Goal: Information Seeking & Learning: Learn about a topic

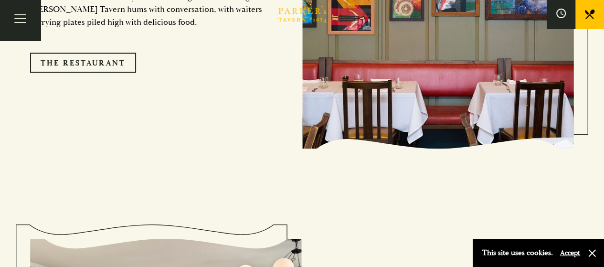
scroll to position [863, 0]
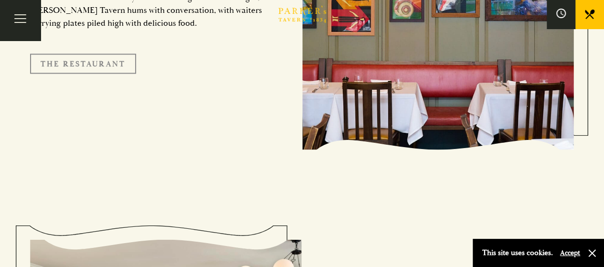
click at [96, 53] on link "The Restaurant" at bounding box center [83, 63] width 106 height 20
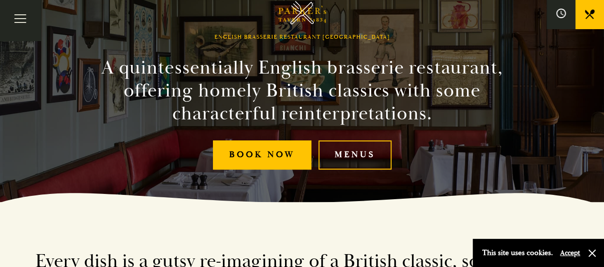
scroll to position [70, 0]
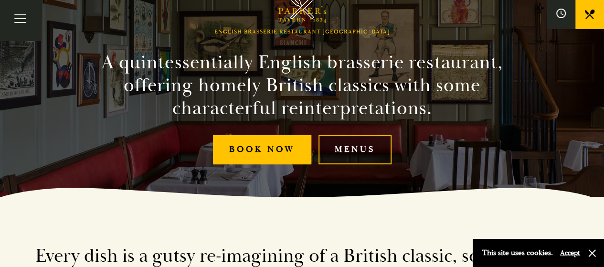
click at [356, 148] on link "Menus" at bounding box center [355, 149] width 73 height 29
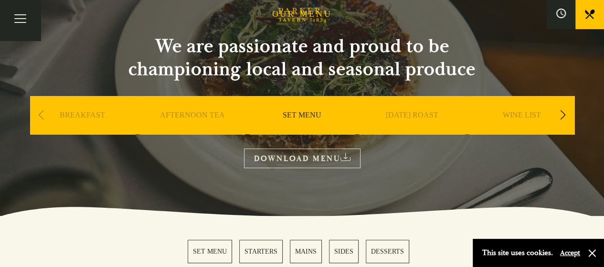
scroll to position [55, 0]
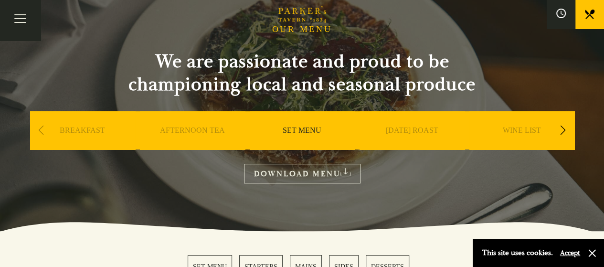
click at [304, 130] on link "SET MENU" at bounding box center [302, 145] width 39 height 38
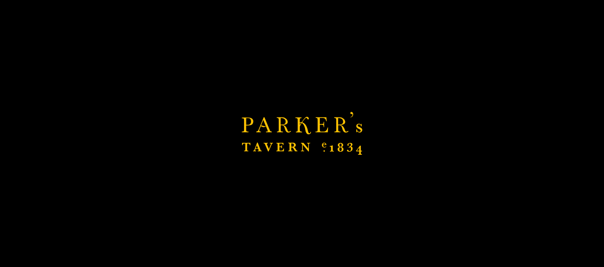
scroll to position [336, 0]
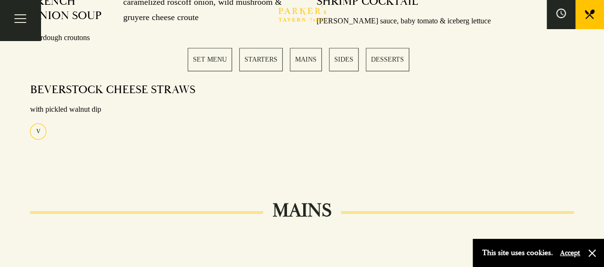
scroll to position [551, 0]
